Goal: Task Accomplishment & Management: Use online tool/utility

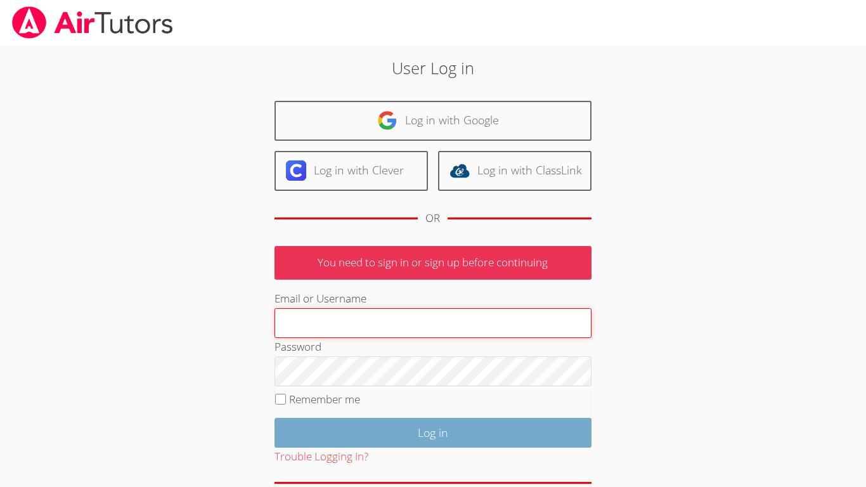
type input "smerzhoev@bhusd.com"
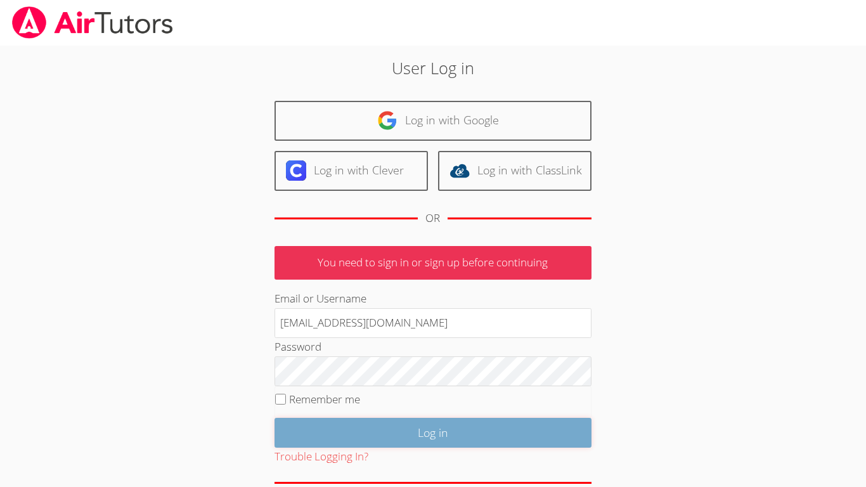
click at [364, 424] on input "Log in" at bounding box center [432, 433] width 317 height 30
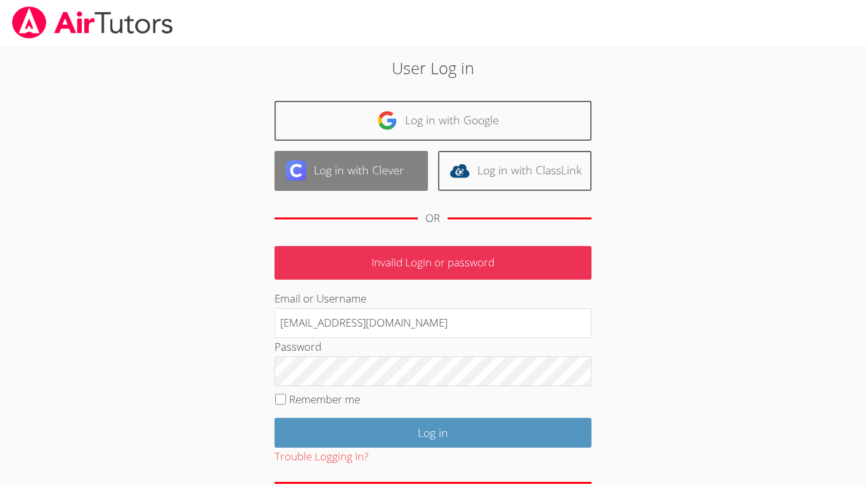
click at [382, 165] on link "Log in with Clever" at bounding box center [350, 171] width 153 height 40
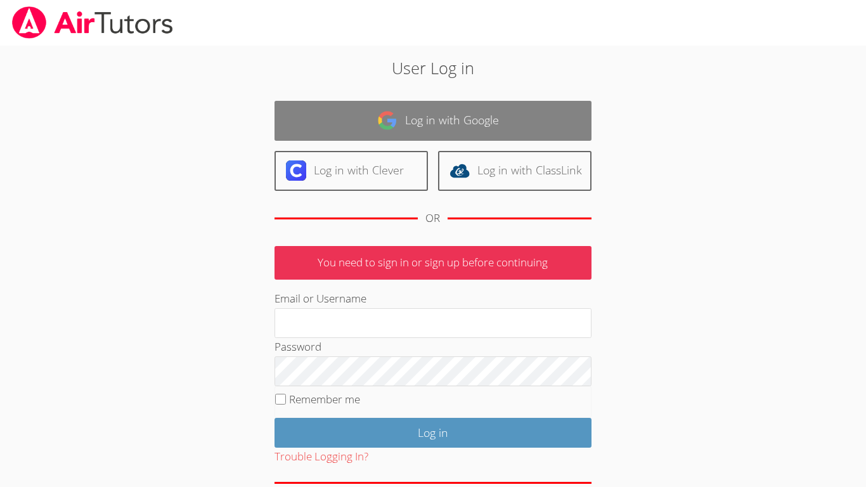
type input "[EMAIL_ADDRESS][DOMAIN_NAME]"
click at [399, 124] on link "Log in with Google" at bounding box center [432, 121] width 317 height 40
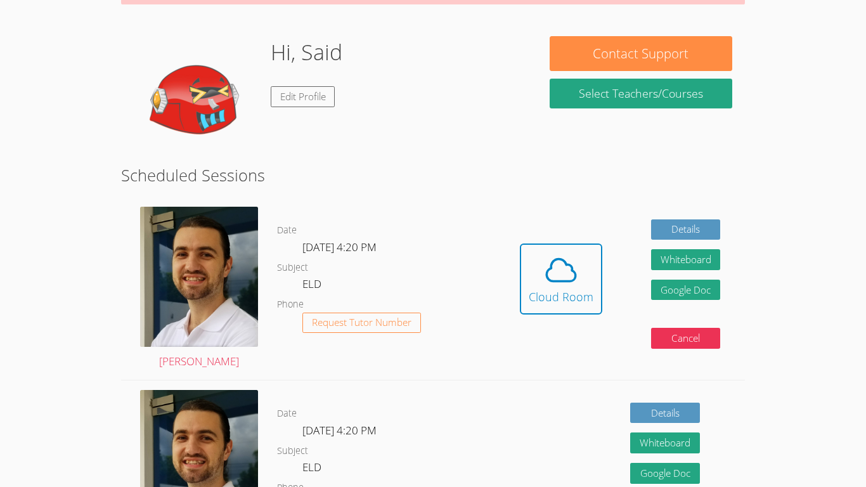
scroll to position [171, 0]
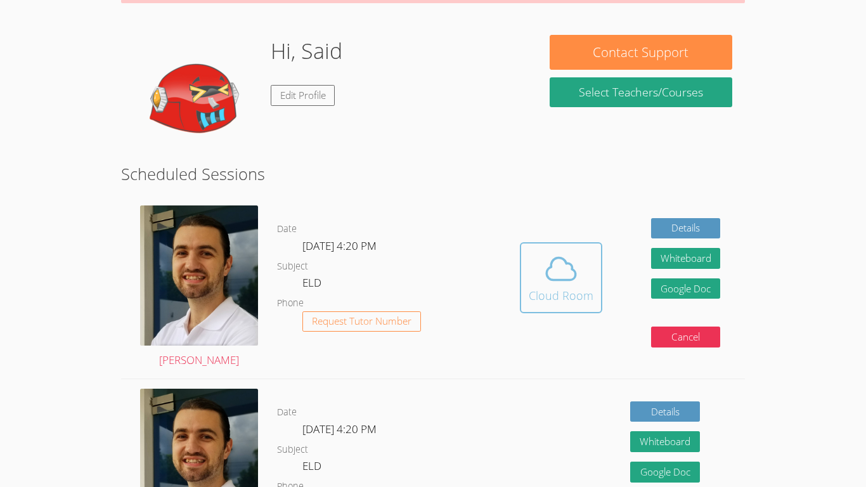
click at [526, 283] on button "Cloud Room" at bounding box center [561, 277] width 82 height 71
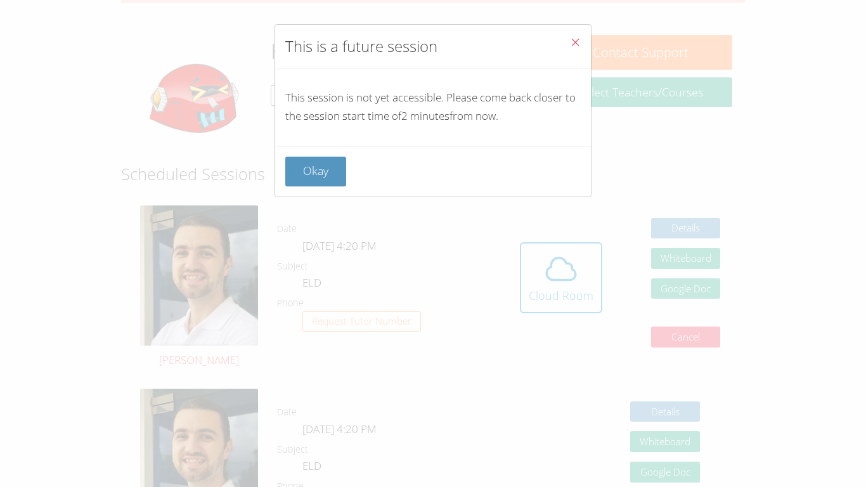
click at [581, 49] on button "Close" at bounding box center [575, 44] width 31 height 39
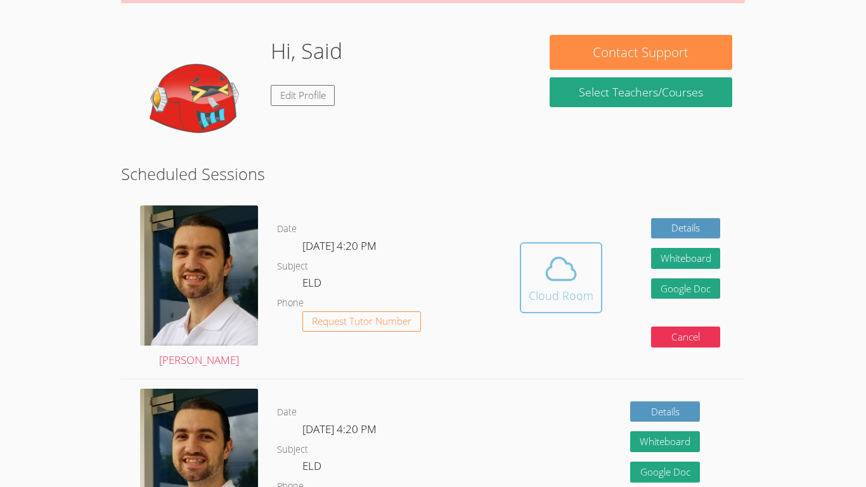
click at [552, 280] on icon at bounding box center [560, 269] width 29 height 22
click at [566, 278] on icon at bounding box center [560, 268] width 35 height 35
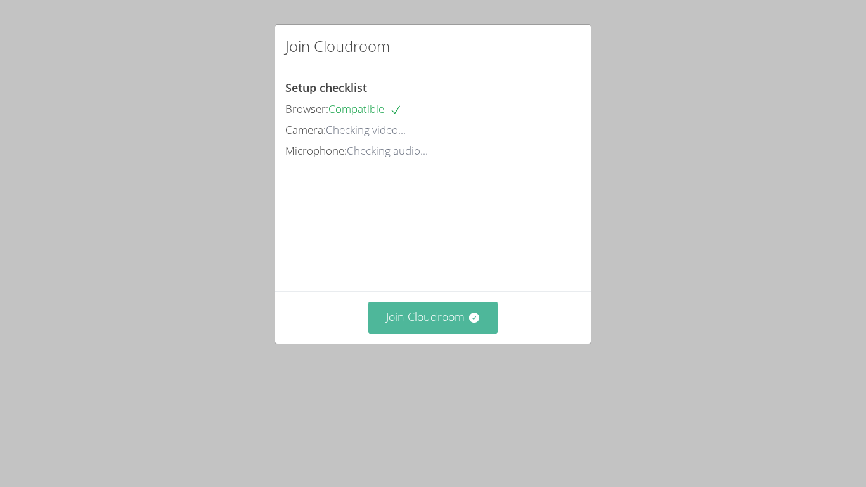
click at [404, 333] on button "Join Cloudroom" at bounding box center [433, 317] width 130 height 31
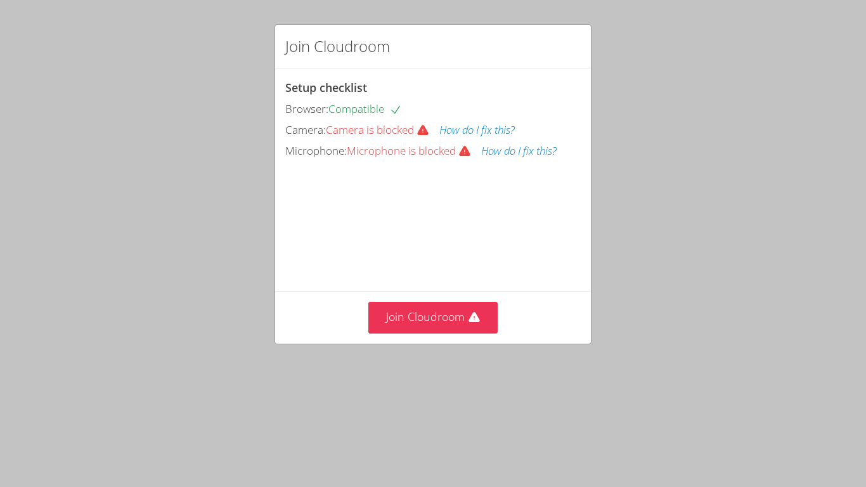
click at [237, 18] on div "Join Cloudroom Setup checklist Browser: Compatible Camera: Camera is blocked Ho…" at bounding box center [433, 243] width 866 height 487
click at [253, 18] on div "Join Cloudroom Setup checklist Browser: Compatible Camera: Camera is blocked Ho…" at bounding box center [433, 243] width 866 height 487
click at [284, 18] on div "Join Cloudroom Setup checklist Browser: Compatible Camera: Camera is blocked Ho…" at bounding box center [433, 243] width 866 height 487
click at [399, 333] on button "Join Cloudroom" at bounding box center [433, 317] width 130 height 31
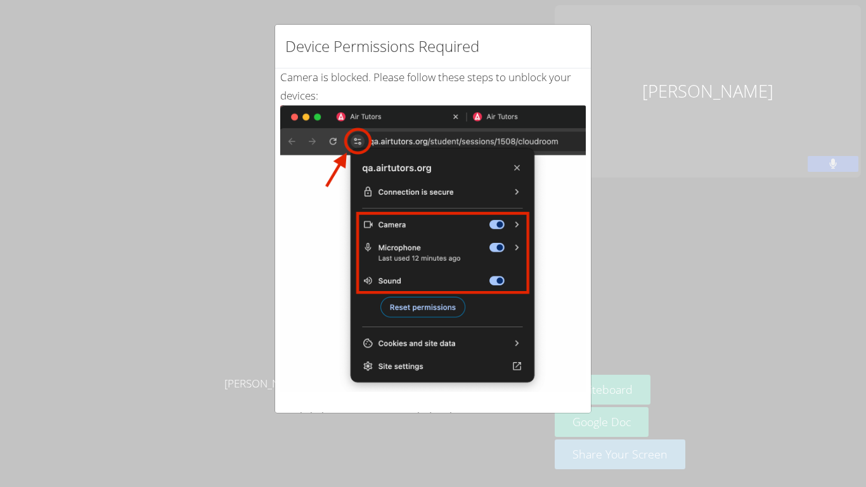
click at [454, 266] on img at bounding box center [433, 248] width 306 height 287
click at [406, 313] on img at bounding box center [433, 248] width 306 height 287
click at [845, 85] on div "Device Permissions Required Camera is blocked . Please follow these steps to un…" at bounding box center [433, 243] width 866 height 487
click at [393, 134] on img at bounding box center [433, 248] width 306 height 287
click at [756, 378] on div "Device Permissions Required Camera is blocked . Please follow these steps to un…" at bounding box center [433, 243] width 866 height 487
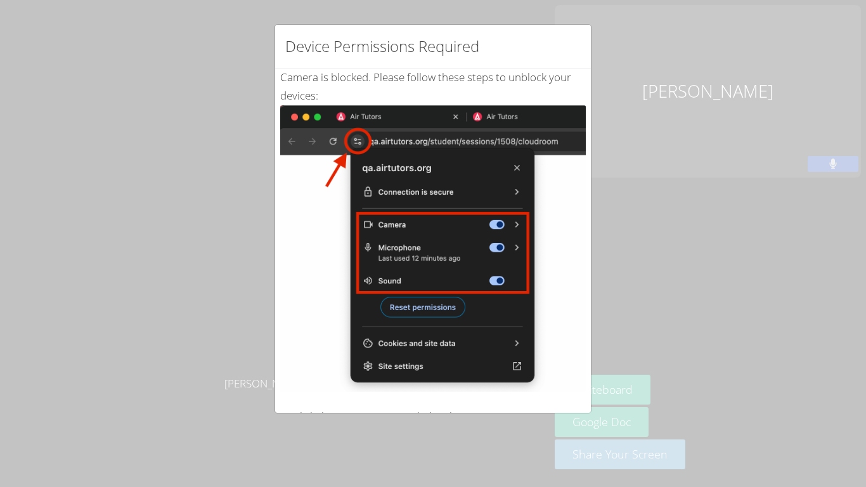
click at [330, 203] on img at bounding box center [433, 248] width 306 height 287
click at [785, 59] on div "Device Permissions Required Camera is blocked . Please follow these steps to un…" at bounding box center [433, 243] width 866 height 487
click at [420, 133] on img at bounding box center [433, 248] width 306 height 287
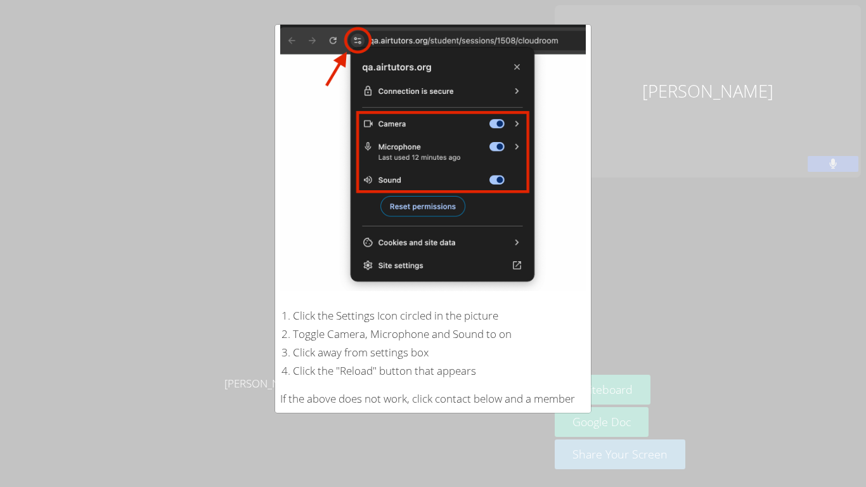
scroll to position [184, 0]
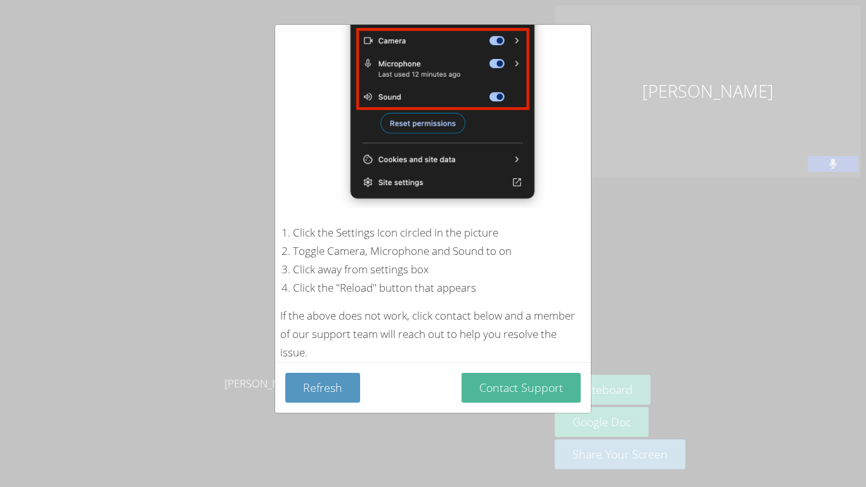
click at [500, 387] on button "Contact Support" at bounding box center [520, 388] width 119 height 30
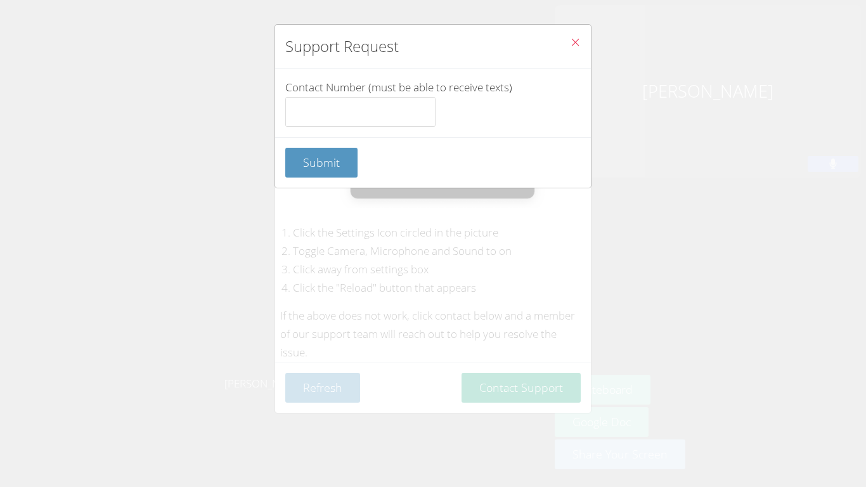
click at [574, 45] on icon "Close" at bounding box center [575, 42] width 11 height 11
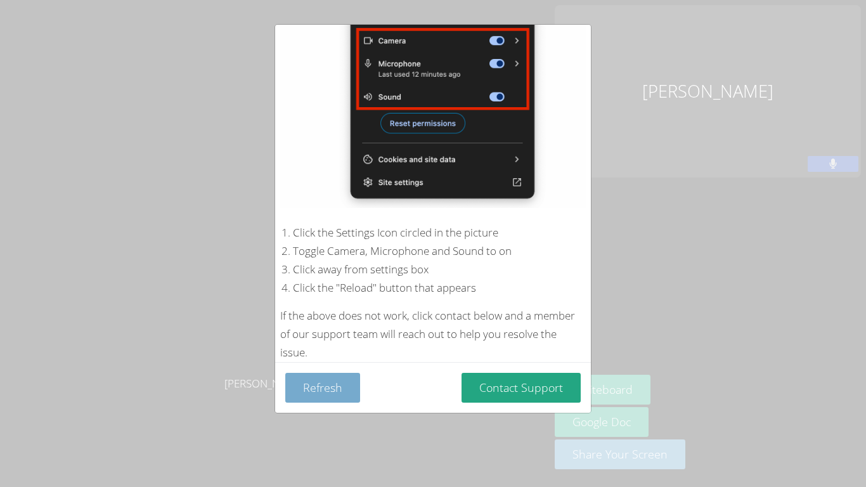
click at [332, 384] on button "Refresh" at bounding box center [322, 388] width 75 height 30
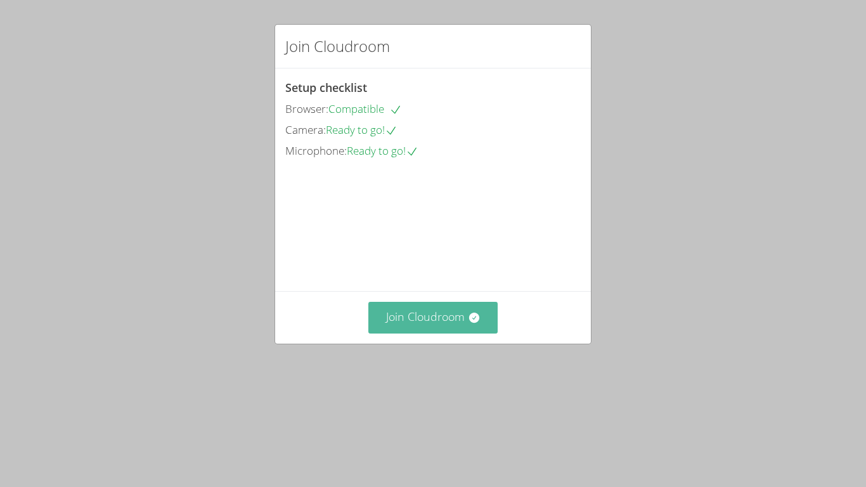
click at [437, 333] on button "Join Cloudroom" at bounding box center [433, 317] width 130 height 31
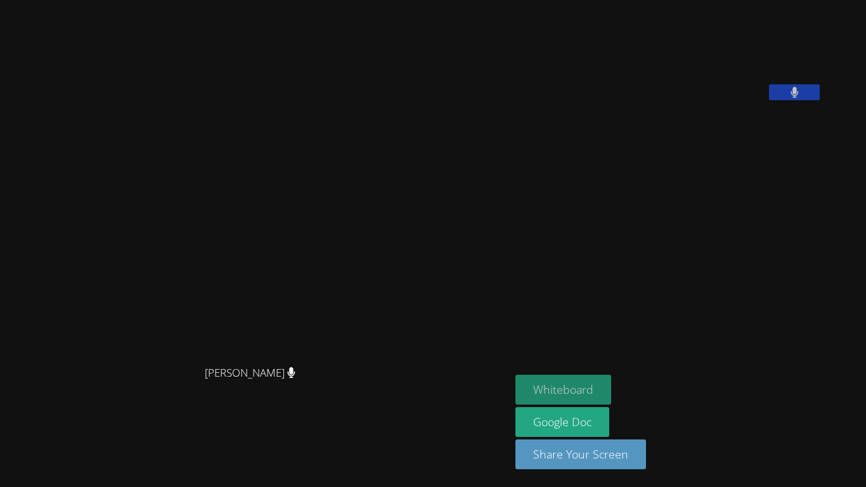
click at [611, 394] on button "Whiteboard" at bounding box center [563, 390] width 96 height 30
